Goal: Task Accomplishment & Management: Complete application form

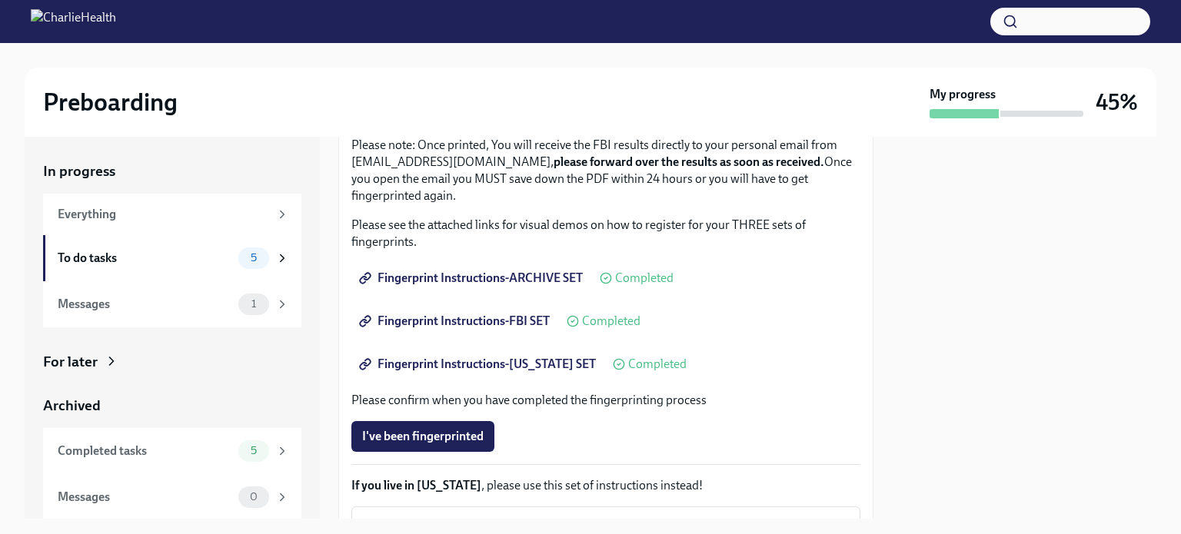
scroll to position [335, 0]
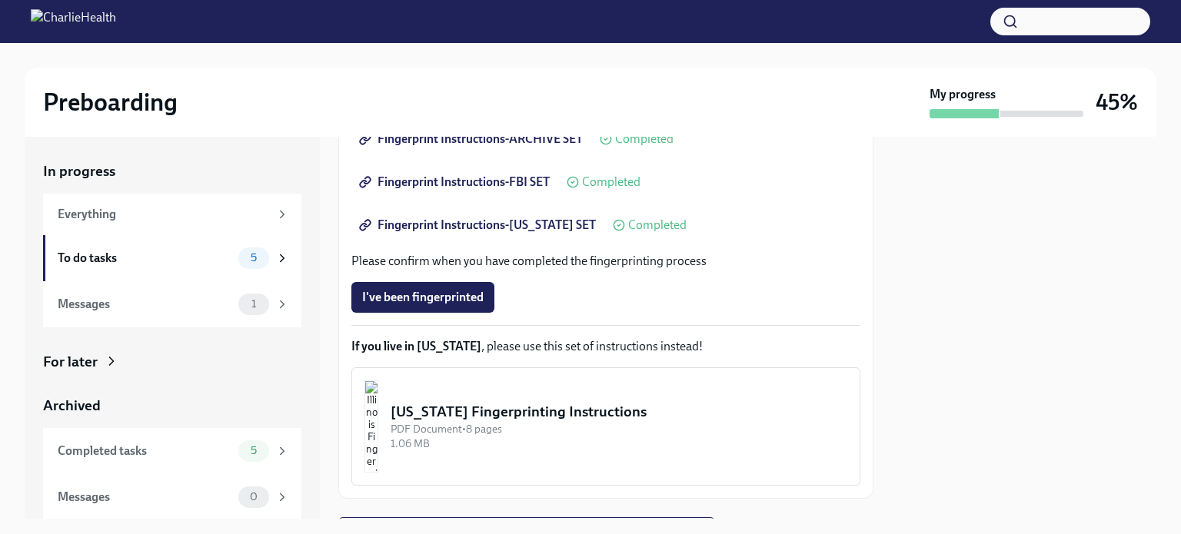
drag, startPoint x: 1042, startPoint y: 257, endPoint x: 1029, endPoint y: 255, distance: 13.2
click at [1042, 255] on div at bounding box center [1024, 328] width 265 height 382
click at [179, 248] on div "To do tasks 5" at bounding box center [173, 259] width 231 height 22
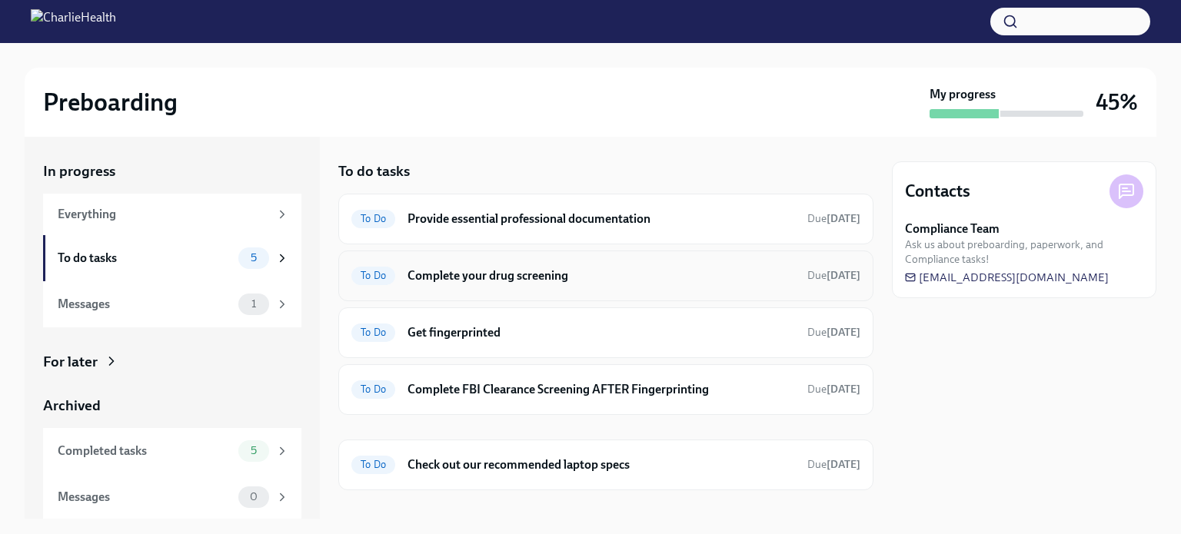
scroll to position [18, 0]
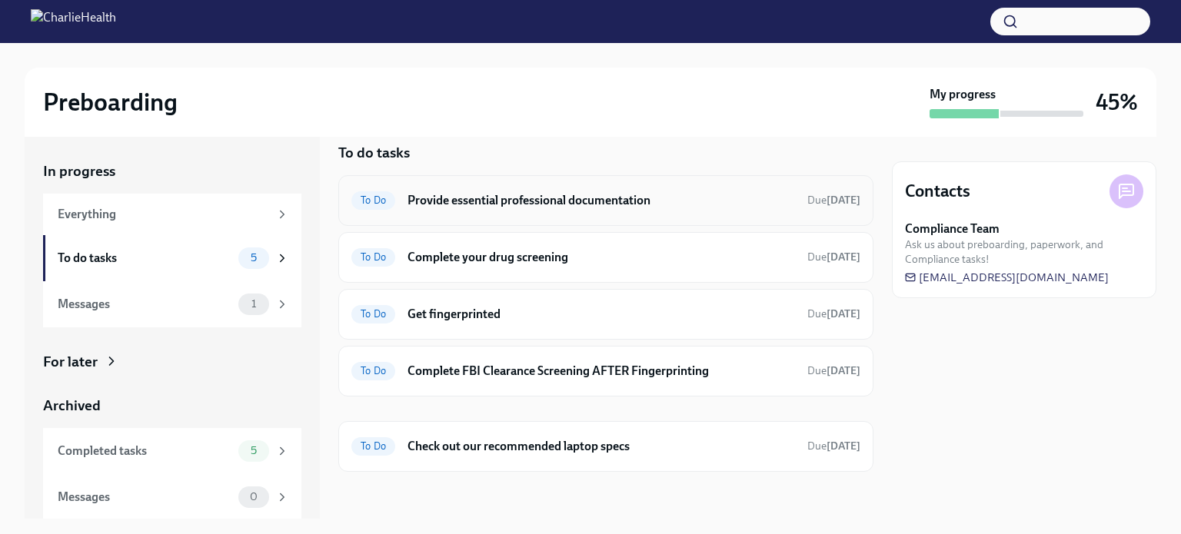
click at [630, 199] on h6 "Provide essential professional documentation" at bounding box center [602, 200] width 388 height 17
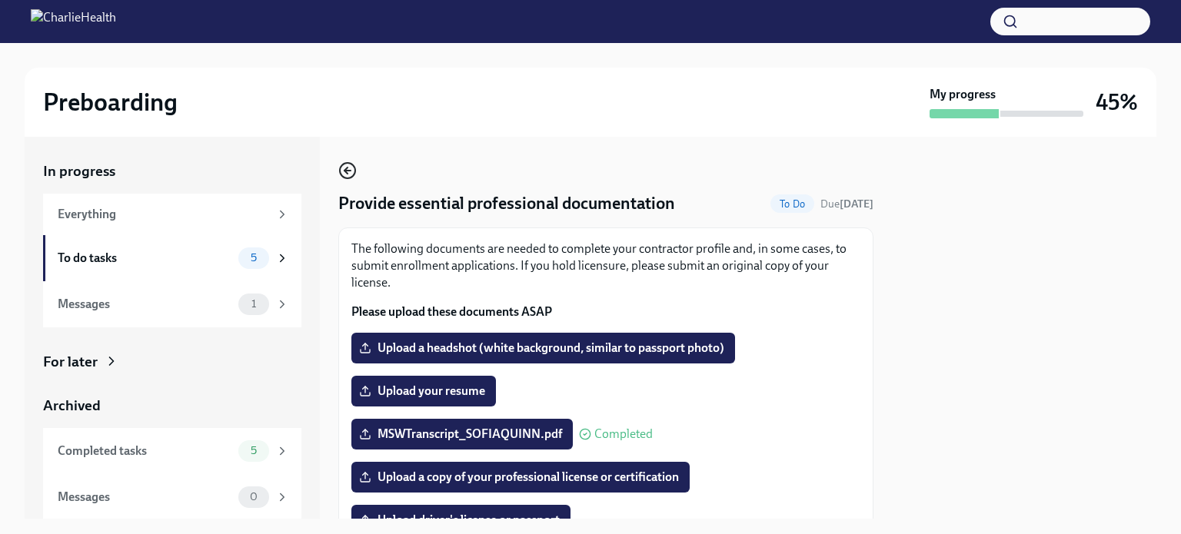
click at [347, 161] on icon "button" at bounding box center [347, 170] width 18 height 18
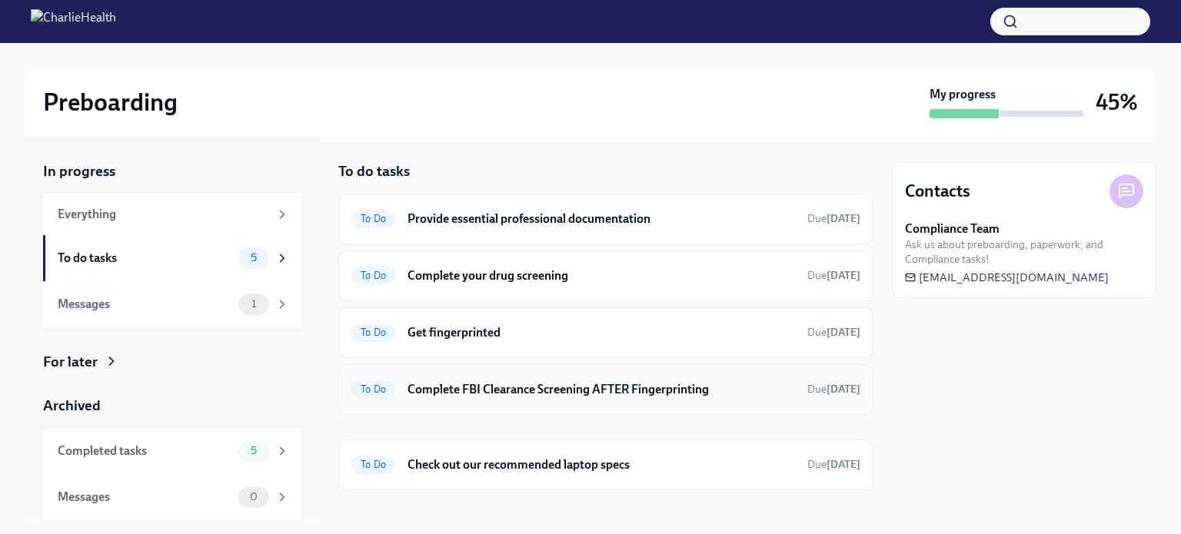
click at [521, 396] on h6 "Complete FBI Clearance Screening AFTER Fingerprinting" at bounding box center [602, 389] width 388 height 17
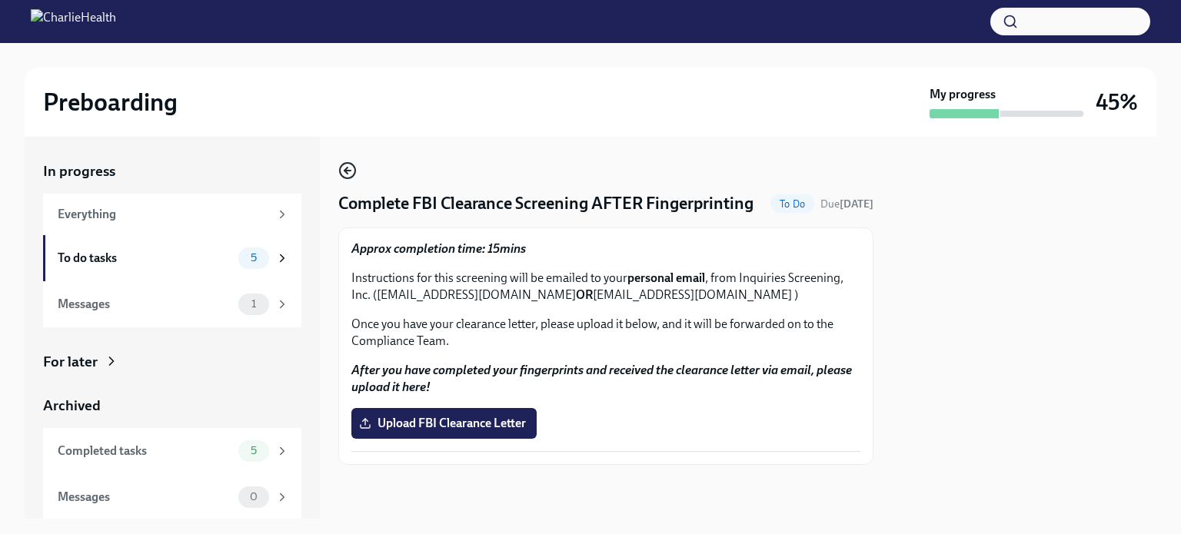
click at [341, 176] on icon "button" at bounding box center [347, 170] width 18 height 18
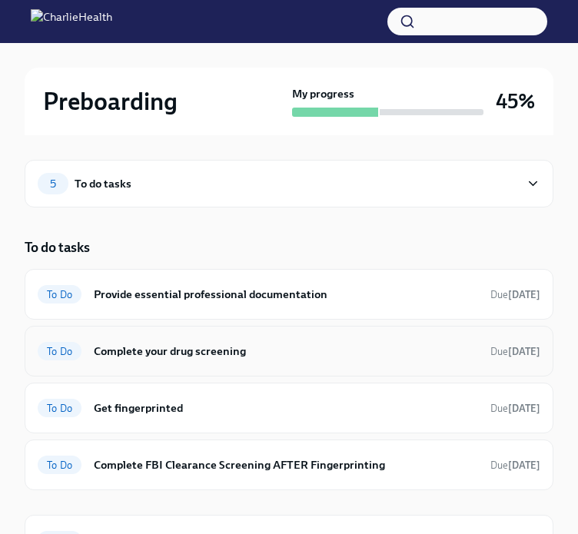
scroll to position [77, 0]
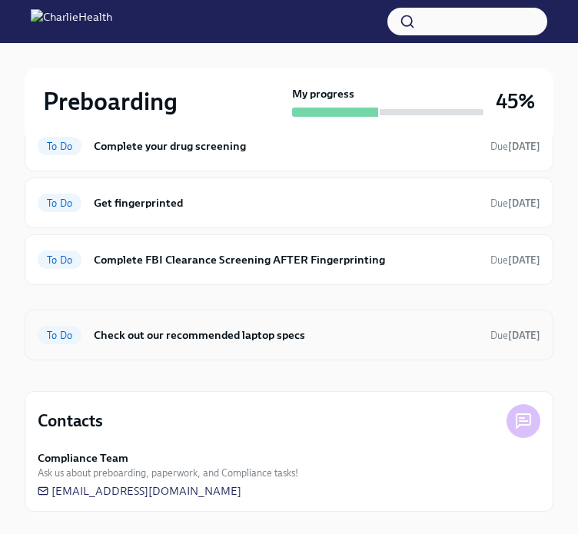
click at [226, 338] on h6 "Check out our recommended laptop specs" at bounding box center [286, 335] width 385 height 17
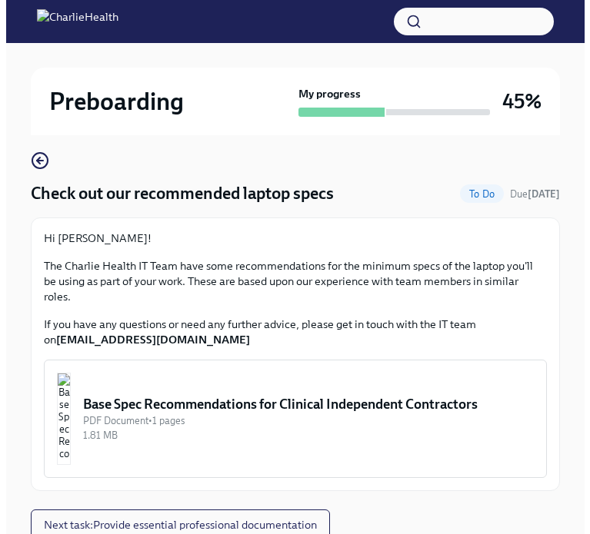
scroll to position [132, 0]
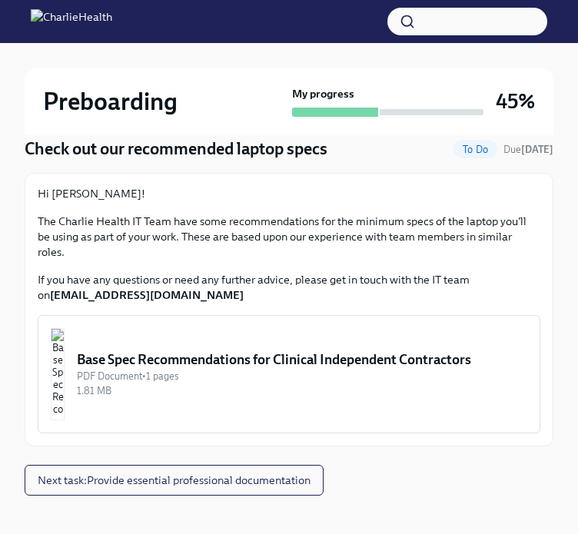
click at [311, 351] on div "Base Spec Recommendations for Clinical Independent Contractors" at bounding box center [302, 360] width 451 height 18
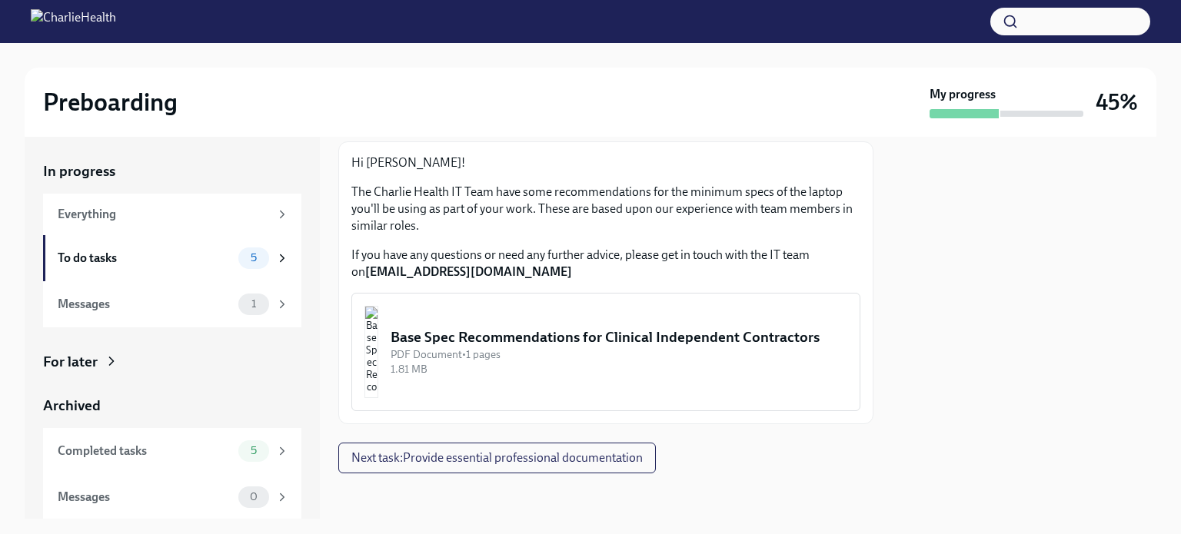
scroll to position [88, 0]
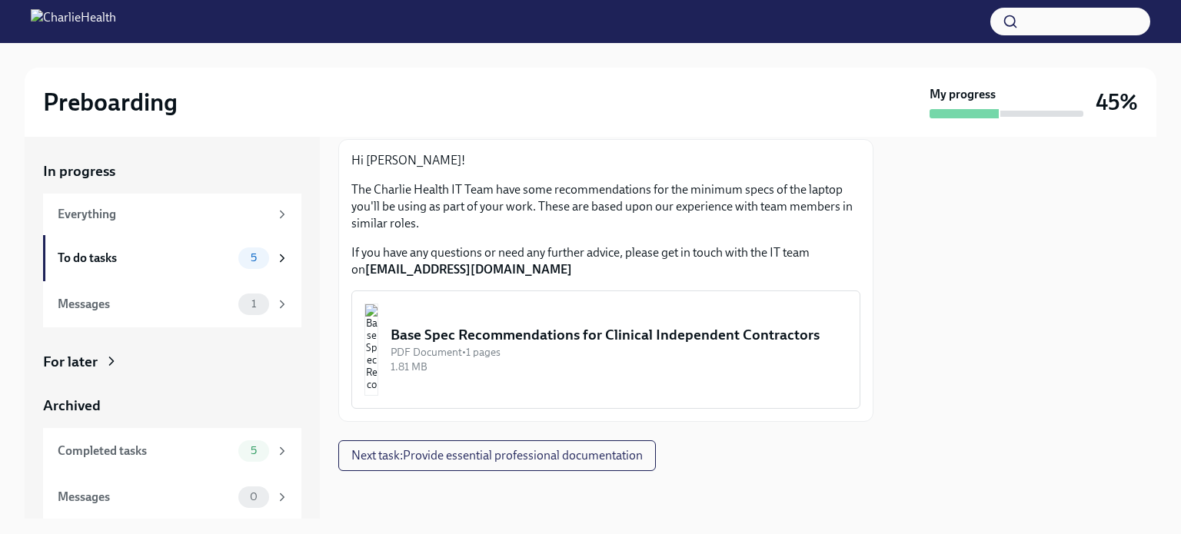
click at [378, 335] on img "button" at bounding box center [372, 350] width 14 height 92
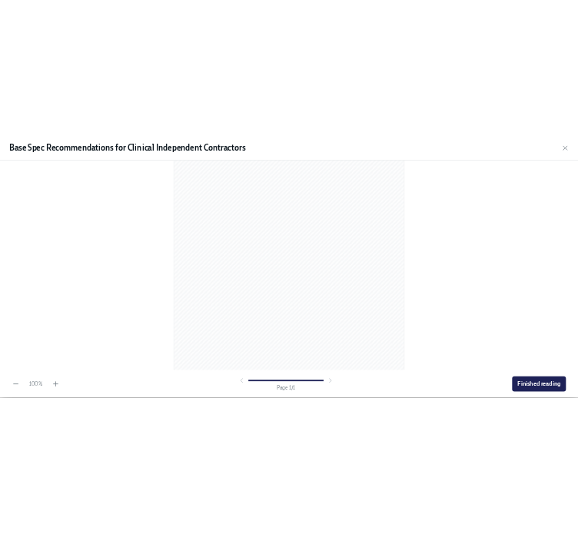
scroll to position [206, 0]
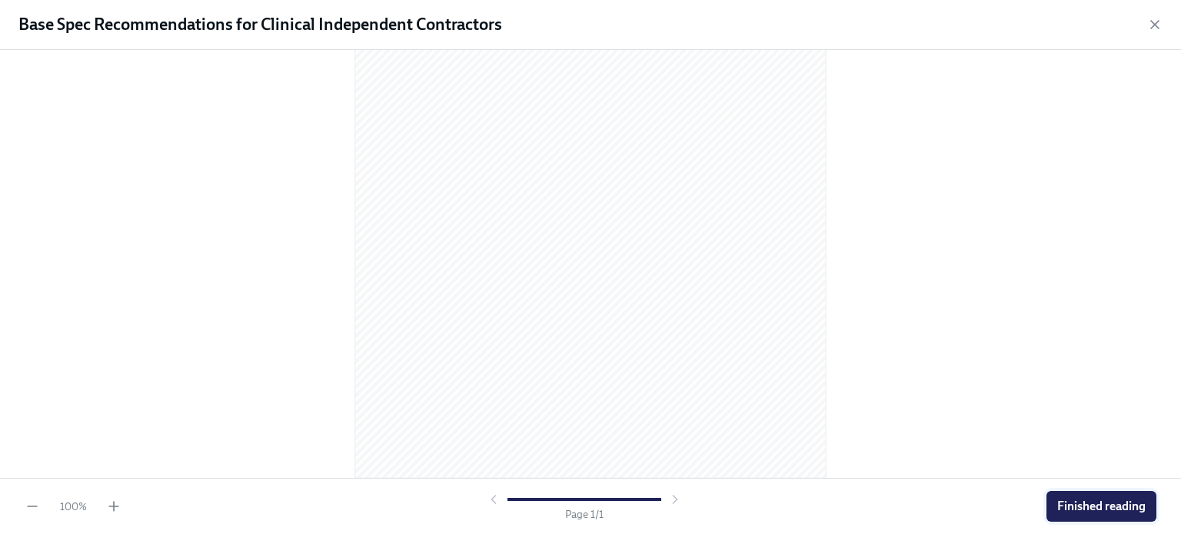
click at [1107, 512] on span "Finished reading" at bounding box center [1101, 506] width 88 height 15
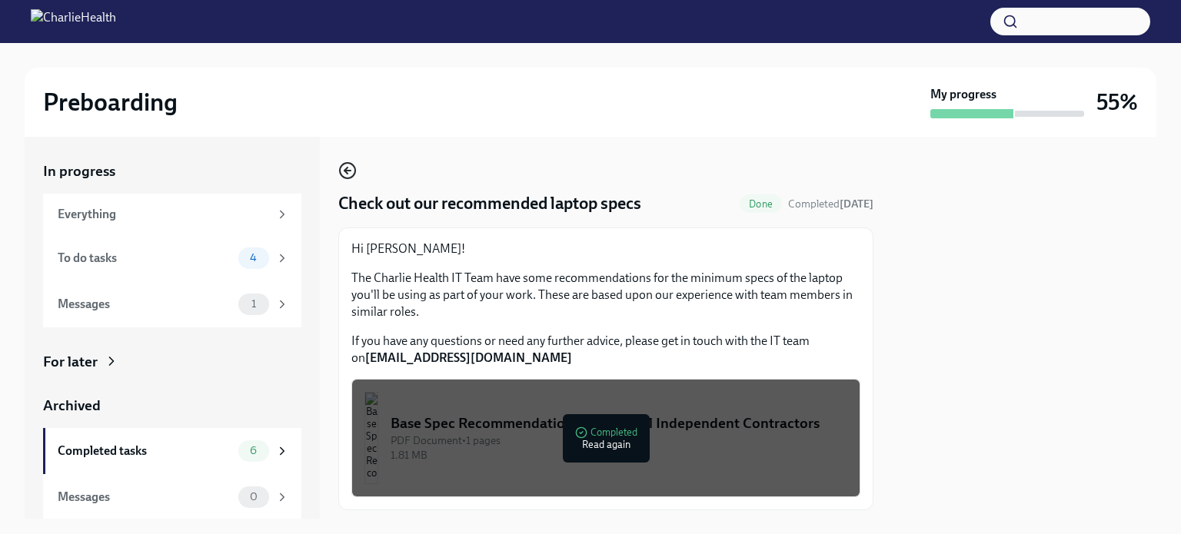
click at [341, 168] on circle "button" at bounding box center [347, 170] width 15 height 15
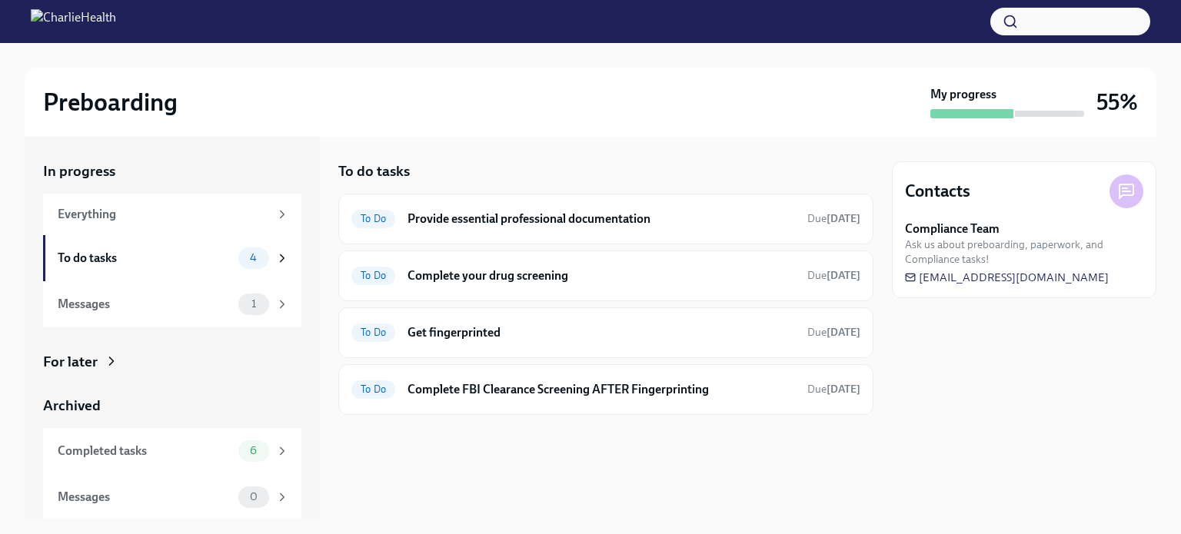
click at [751, 475] on div "To do tasks To Do Provide essential professional documentation Due [DATE] To Do…" at bounding box center [605, 328] width 535 height 382
click at [1033, 85] on div "Preboarding My progress 55%" at bounding box center [591, 102] width 1132 height 69
